Goal: Transaction & Acquisition: Purchase product/service

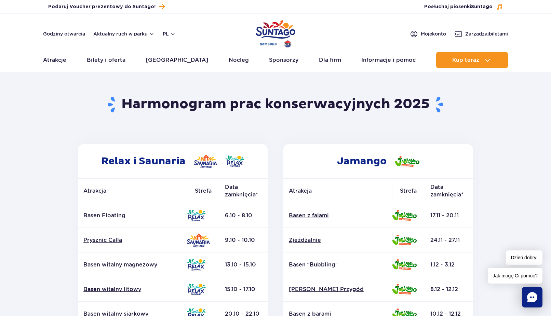
click at [14, 216] on section "Powrót do strony głównej Harmonogram prac konserwacyjnych 2025 Relax i Saunaria…" at bounding box center [275, 319] width 551 height 490
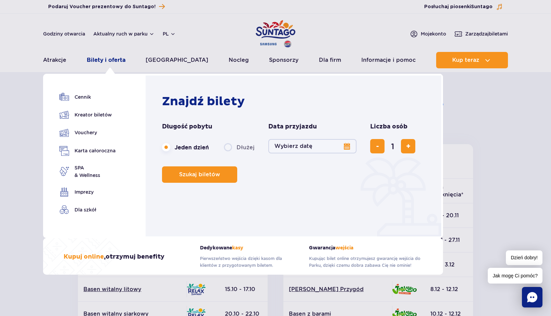
click at [114, 61] on link "Bilety i oferta" at bounding box center [106, 60] width 39 height 16
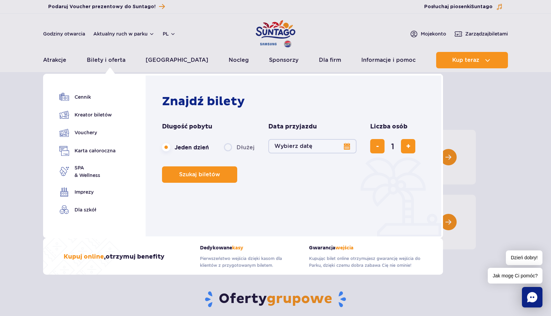
click at [301, 149] on button "Wybierz datę" at bounding box center [313, 146] width 88 height 14
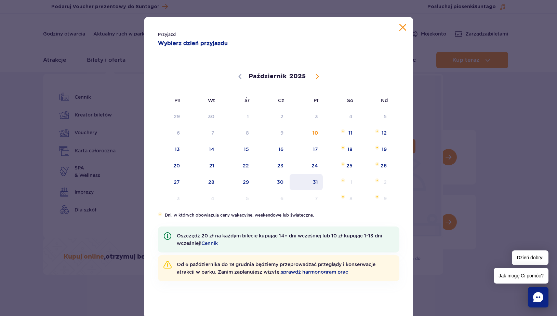
click at [312, 182] on span "31" at bounding box center [306, 182] width 35 height 16
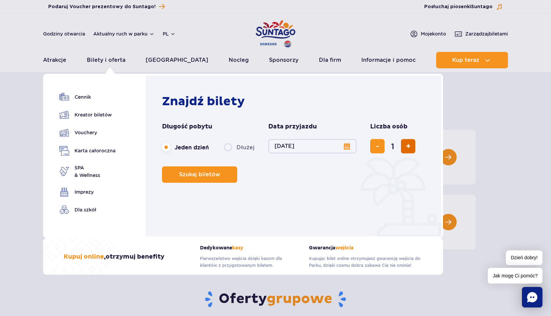
click at [404, 147] on button "dodaj bilet" at bounding box center [408, 146] width 14 height 14
type input "2"
click at [191, 179] on button "Szukaj biletów" at bounding box center [199, 175] width 75 height 16
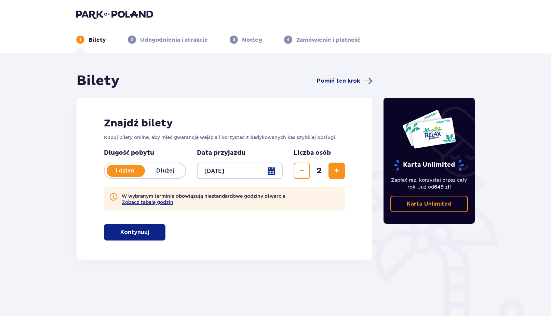
click at [144, 232] on button "Kontynuuj" at bounding box center [135, 232] width 62 height 16
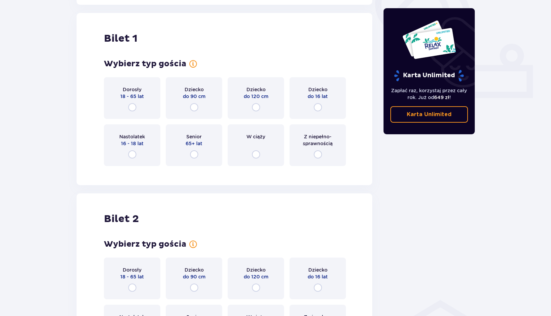
scroll to position [260, 0]
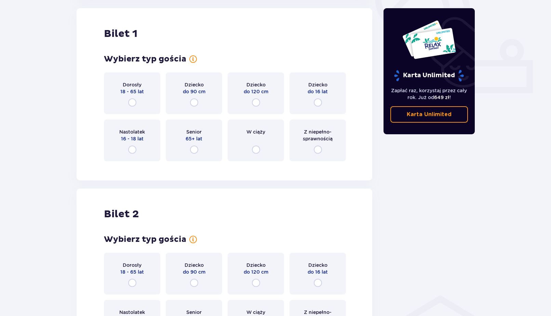
click at [130, 101] on input "radio" at bounding box center [132, 103] width 8 height 8
radio input "true"
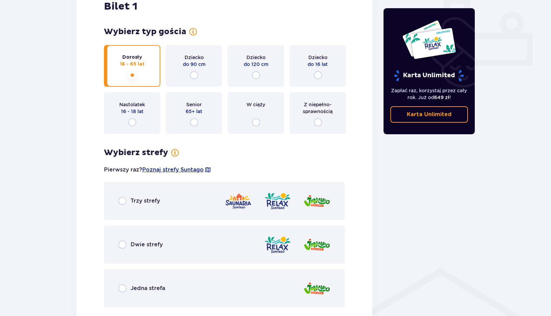
scroll to position [322, 0]
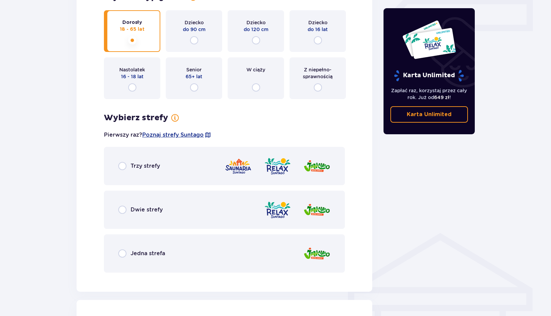
click at [124, 166] on input "radio" at bounding box center [122, 166] width 8 height 8
radio input "true"
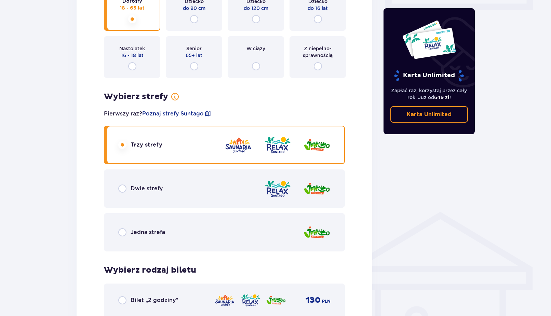
scroll to position [356, 0]
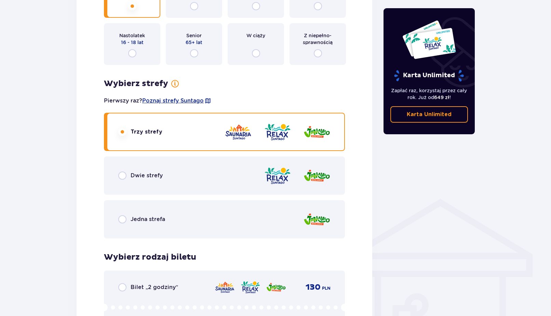
click at [120, 220] on input "radio" at bounding box center [122, 220] width 8 height 8
radio input "true"
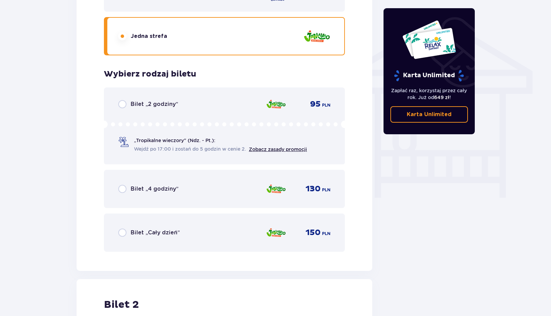
scroll to position [531, 0]
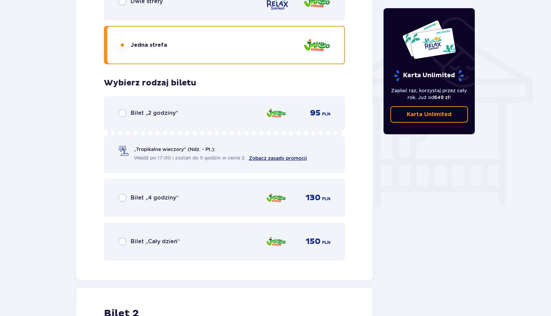
click at [264, 156] on link "Zobacz zasady promocji" at bounding box center [278, 158] width 58 height 5
click at [123, 110] on input "radio" at bounding box center [122, 113] width 8 height 8
radio input "true"
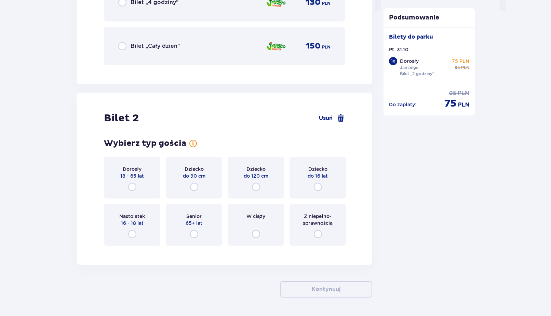
scroll to position [749, 0]
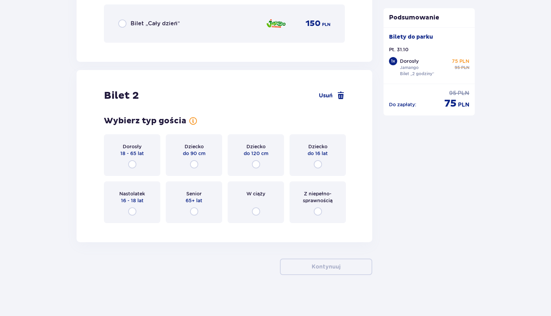
click at [131, 167] on input "radio" at bounding box center [132, 164] width 8 height 8
radio input "true"
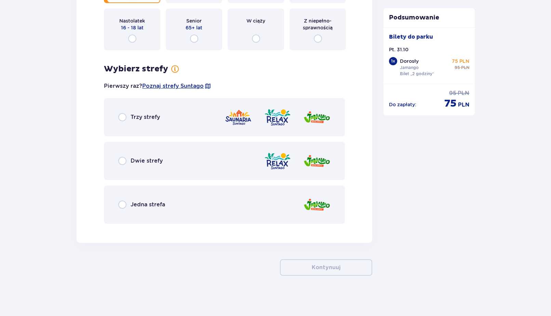
scroll to position [923, 0]
click at [128, 204] on div "Jedna strefa" at bounding box center [141, 204] width 47 height 8
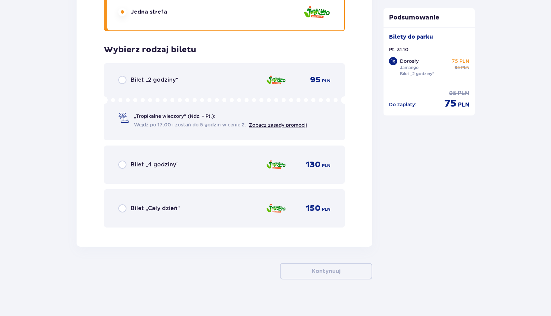
scroll to position [1120, 0]
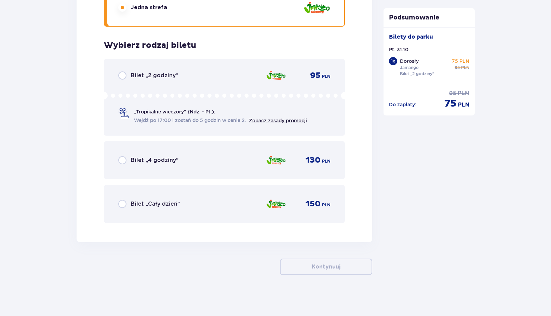
click at [124, 75] on input "radio" at bounding box center [122, 75] width 8 height 8
radio input "true"
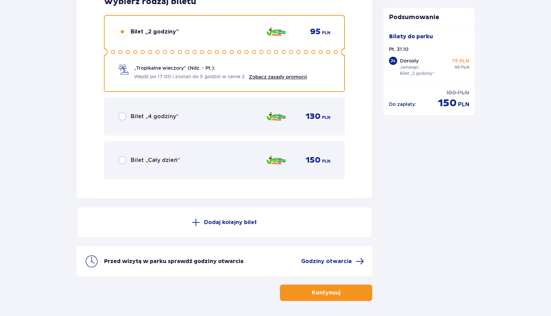
scroll to position [1189, 0]
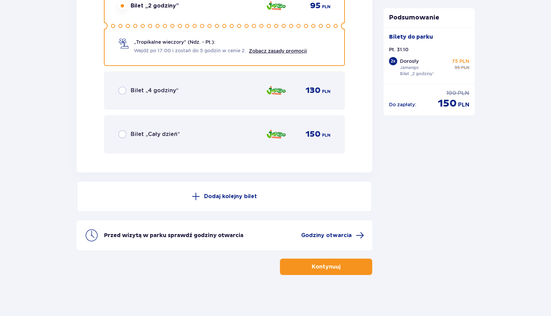
click at [331, 270] on p "Kontynuuj" at bounding box center [326, 267] width 29 height 8
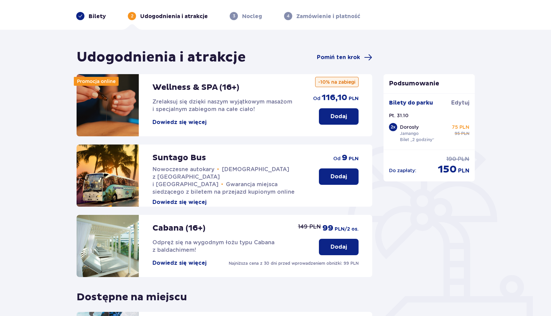
scroll to position [21, 0]
